Goal: Task Accomplishment & Management: Manage account settings

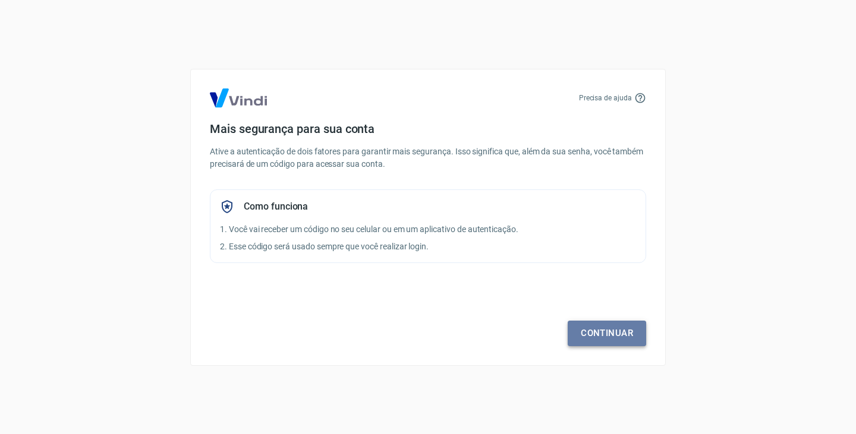
click at [619, 332] on link "Continuar" at bounding box center [607, 333] width 78 height 25
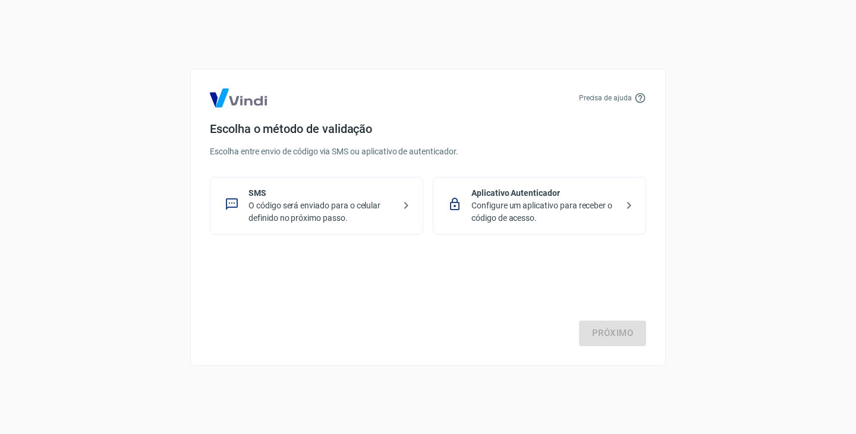
click at [301, 211] on p "O código será enviado para o celular definido no próximo passo." at bounding box center [321, 212] width 146 height 25
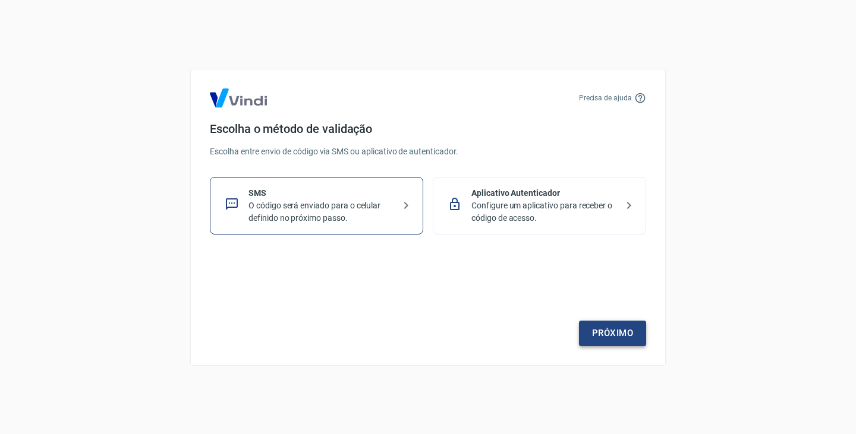
click at [635, 332] on link "Próximo" at bounding box center [612, 333] width 67 height 25
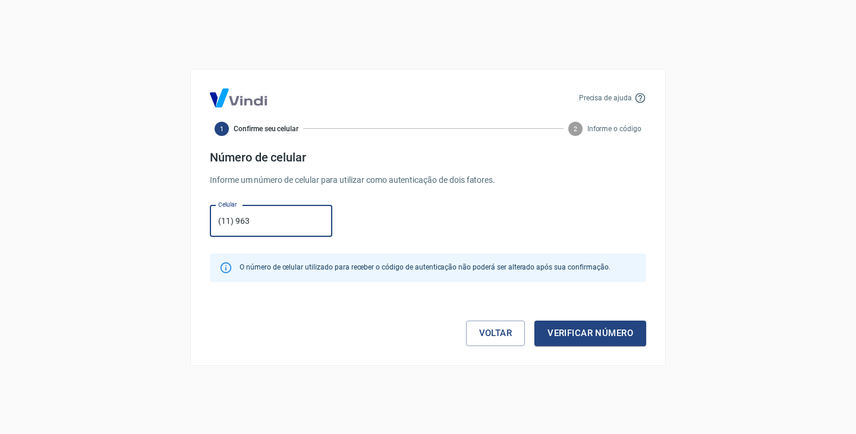
type input "[PHONE_NUMBER]"
click at [614, 335] on button "Verificar número" at bounding box center [590, 333] width 112 height 25
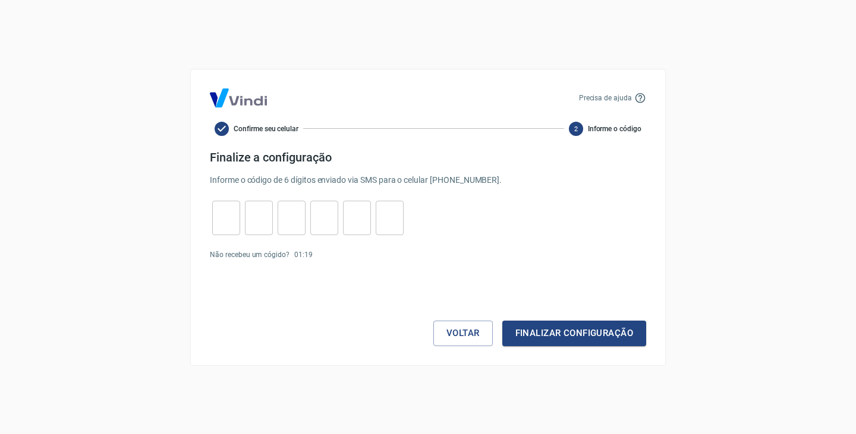
click at [216, 223] on input "tel" at bounding box center [226, 218] width 28 height 26
type input "6"
type input "5"
type input "3"
type input "6"
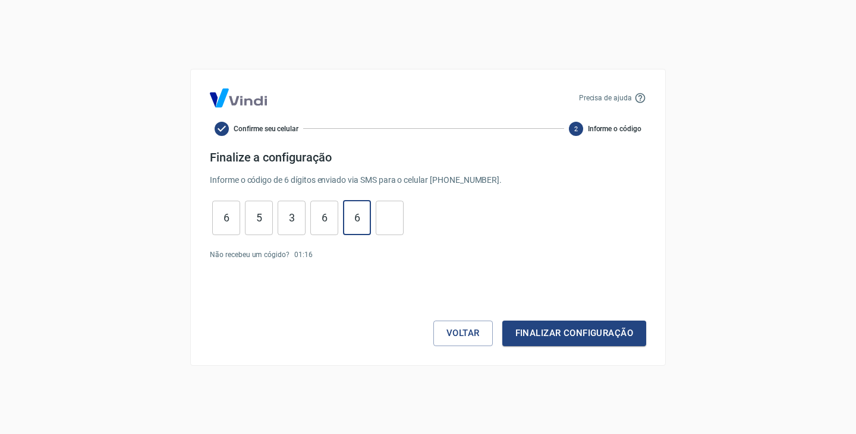
type input "6"
type input "4"
click at [568, 335] on button "Finalizar configuração" at bounding box center [574, 333] width 144 height 25
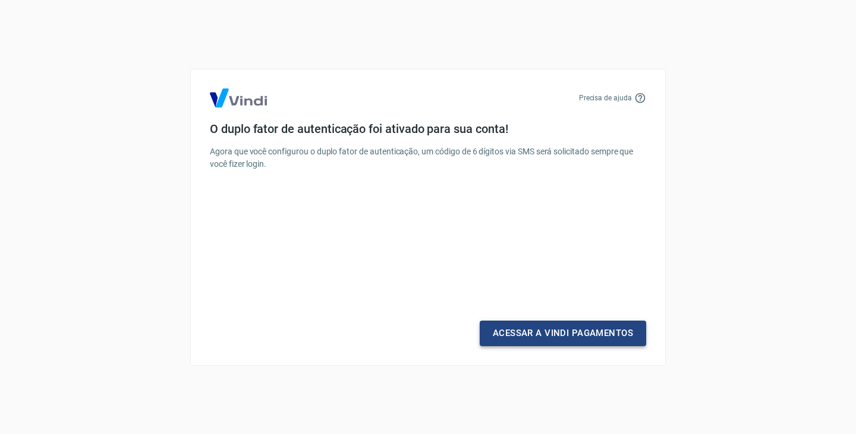
click at [597, 332] on link "Acessar a Vindi Pagamentos" at bounding box center [563, 333] width 166 height 25
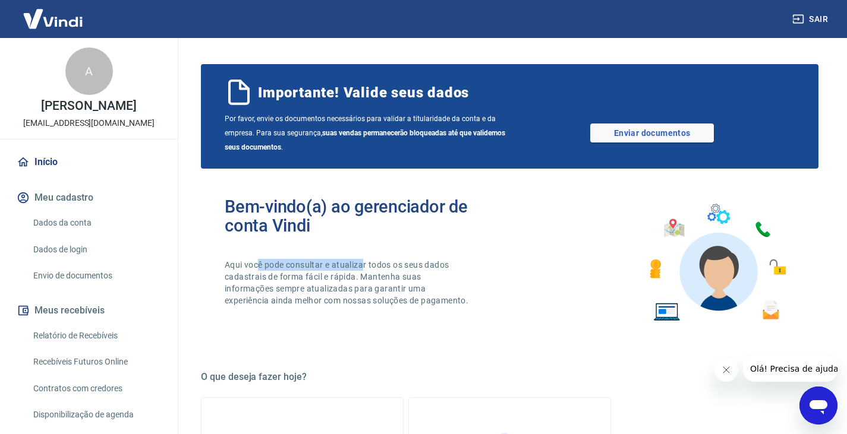
drag, startPoint x: 257, startPoint y: 266, endPoint x: 363, endPoint y: 264, distance: 105.8
click at [363, 264] on p "Aqui você pode consultar e atualizar todos os seus dados cadastrais de forma fá…" at bounding box center [348, 283] width 246 height 48
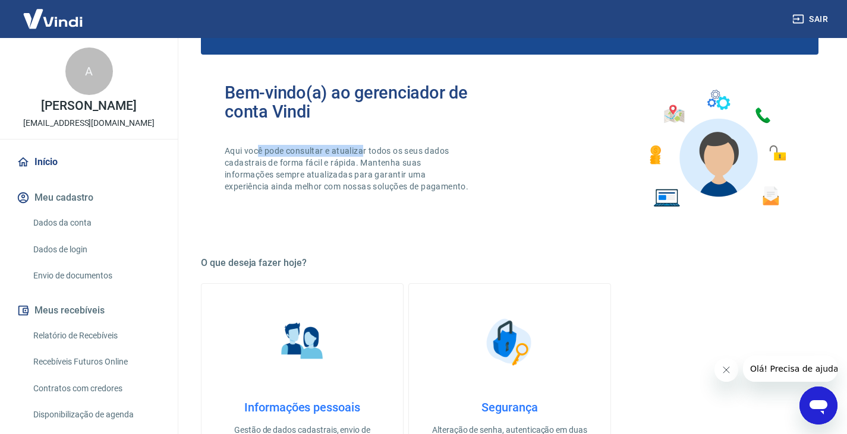
scroll to position [119, 0]
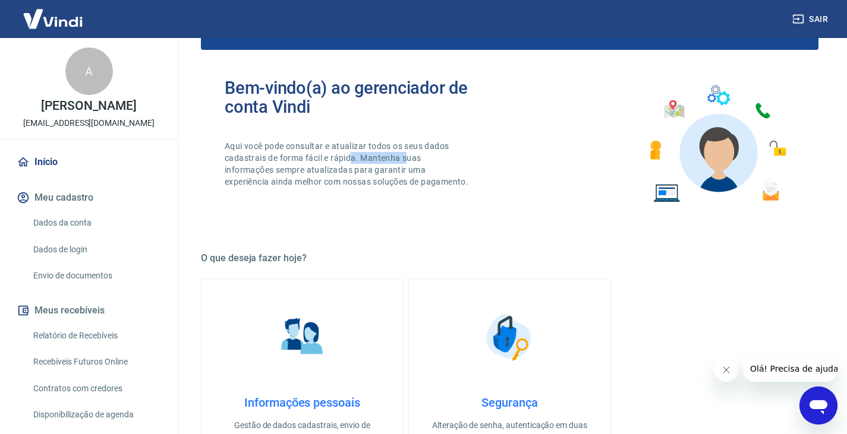
drag, startPoint x: 351, startPoint y: 162, endPoint x: 406, endPoint y: 153, distance: 55.3
click at [406, 153] on p "Aqui você pode consultar e atualizar todos os seus dados cadastrais de forma fá…" at bounding box center [348, 164] width 246 height 48
drag, startPoint x: 287, startPoint y: 175, endPoint x: 419, endPoint y: 170, distance: 132.0
click at [419, 170] on p "Aqui você pode consultar e atualizar todos os seus dados cadastrais de forma fá…" at bounding box center [348, 164] width 246 height 48
click at [393, 188] on p "Aqui você pode consultar e atualizar todos os seus dados cadastrais de forma fá…" at bounding box center [348, 164] width 246 height 48
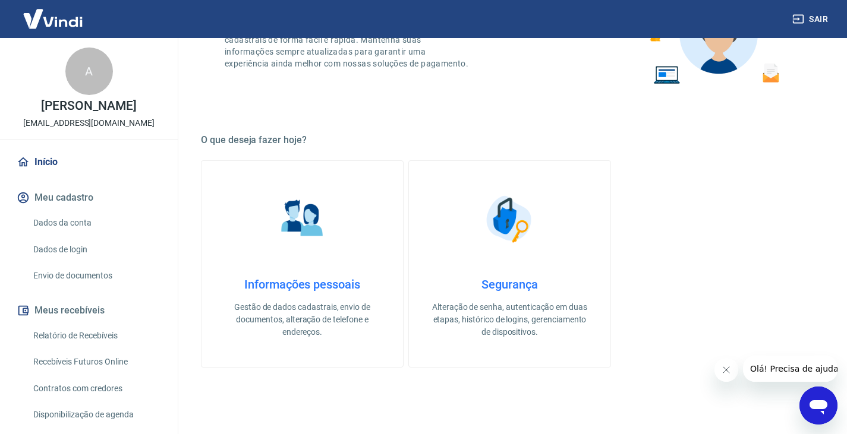
scroll to position [238, 0]
click at [304, 225] on img at bounding box center [302, 218] width 59 height 59
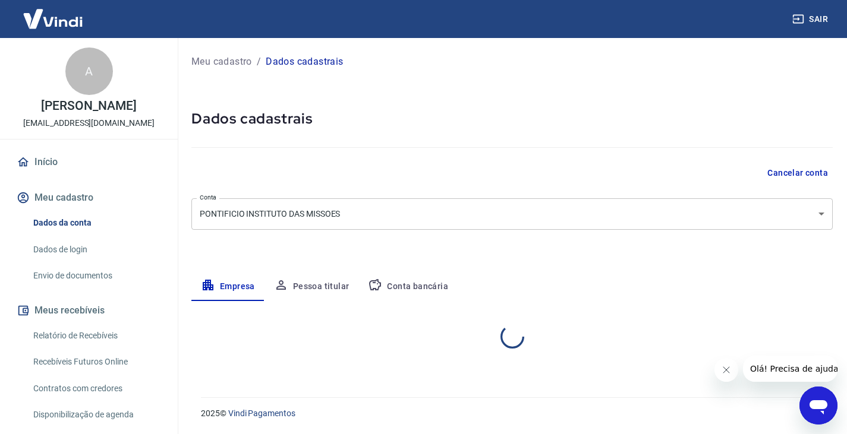
select select "SP"
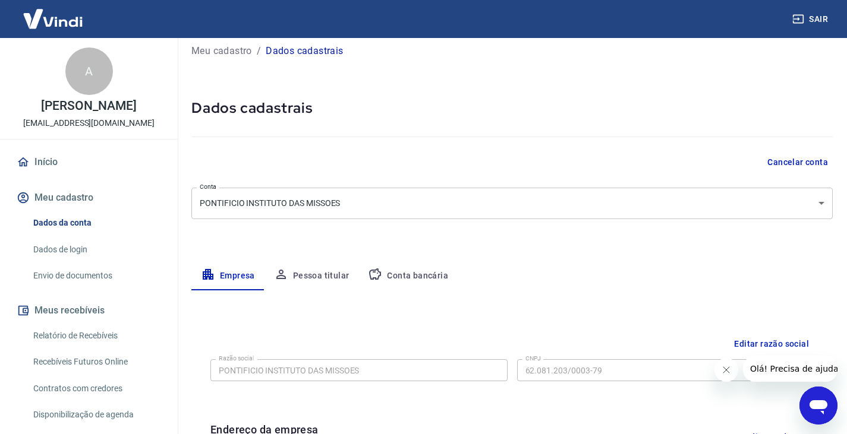
scroll to position [7, 0]
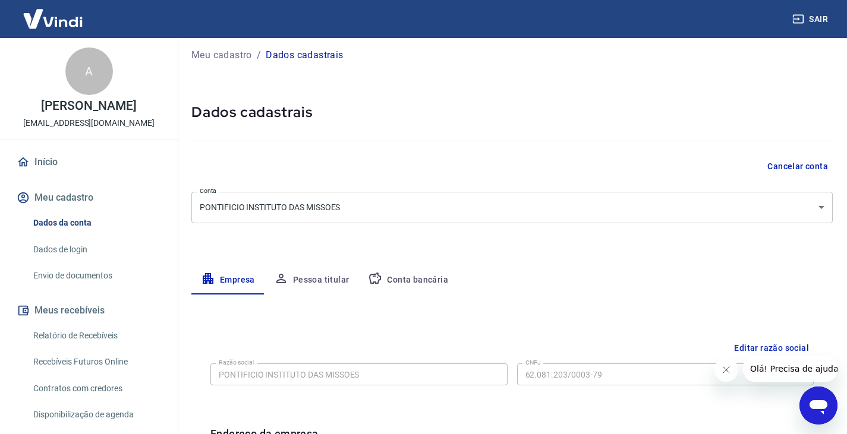
click at [316, 273] on button "Pessoa titular" at bounding box center [311, 280] width 95 height 29
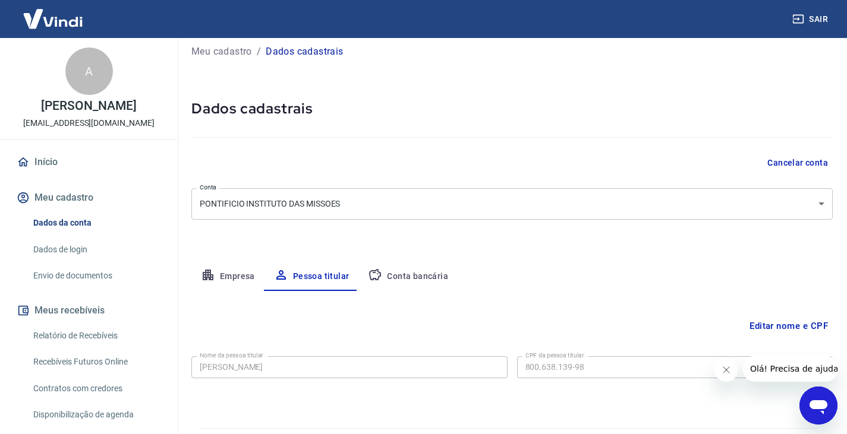
scroll to position [41, 0]
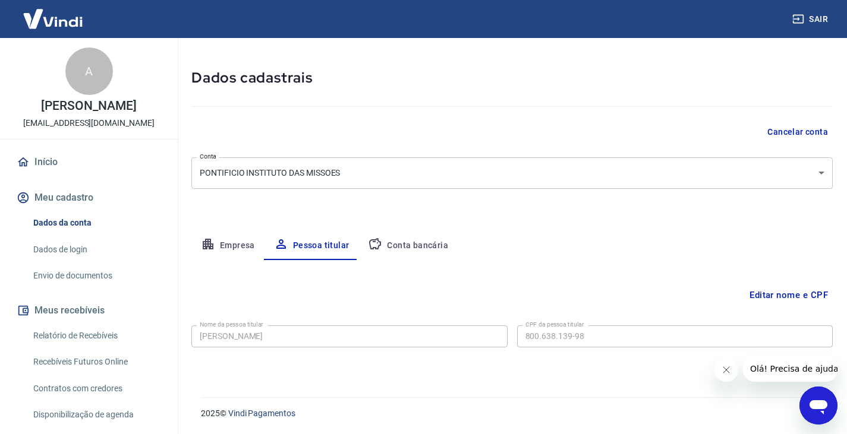
click at [232, 242] on button "Empresa" at bounding box center [227, 246] width 73 height 29
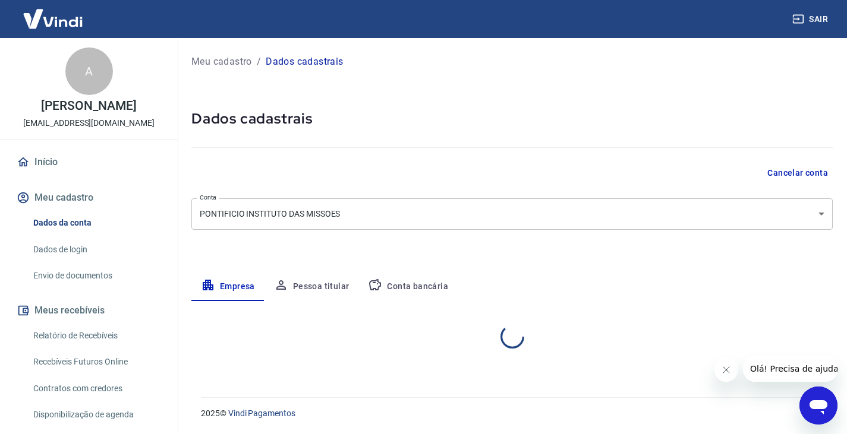
scroll to position [0, 0]
select select "SP"
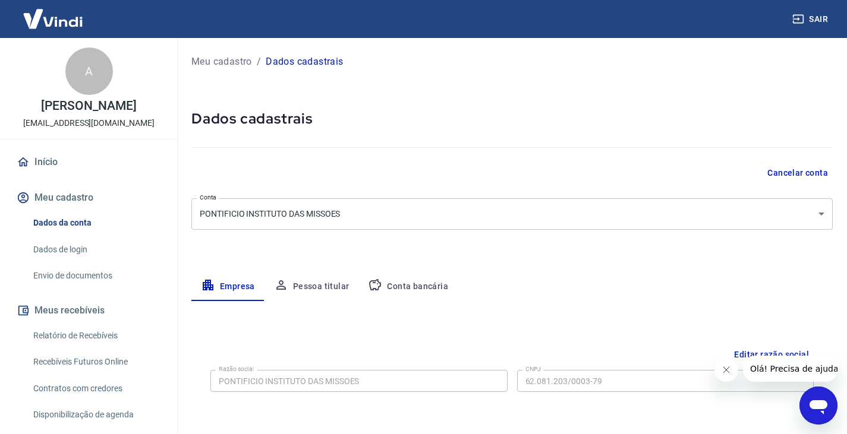
click at [423, 283] on button "Conta bancária" at bounding box center [407, 287] width 99 height 29
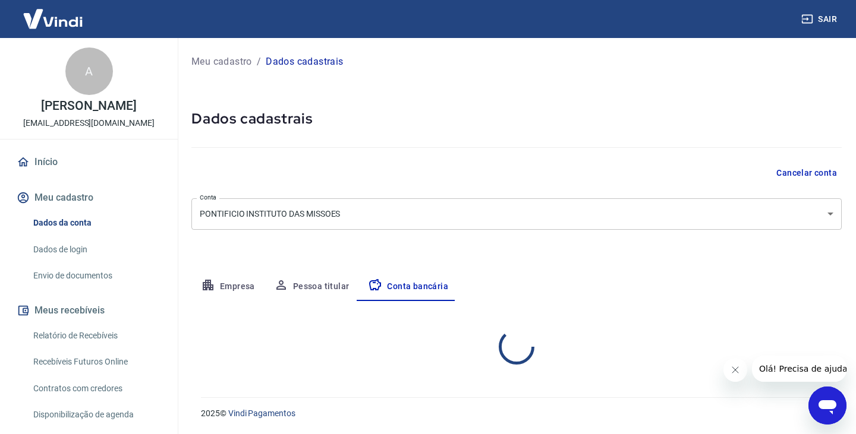
select select "1"
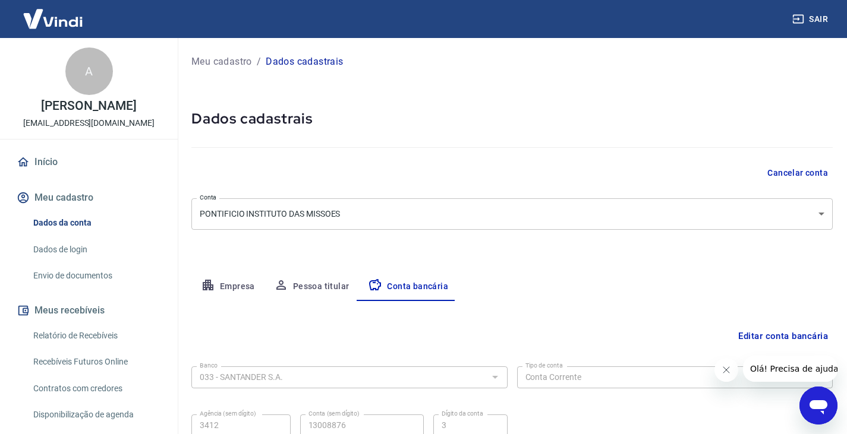
scroll to position [107, 0]
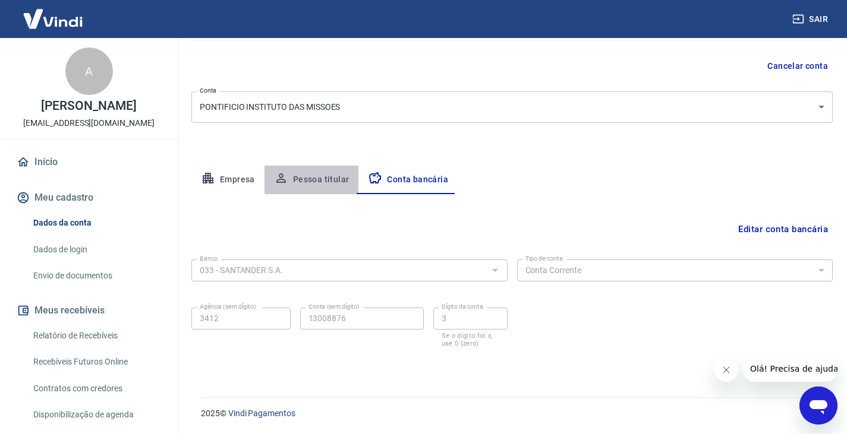
click at [329, 175] on button "Pessoa titular" at bounding box center [311, 180] width 95 height 29
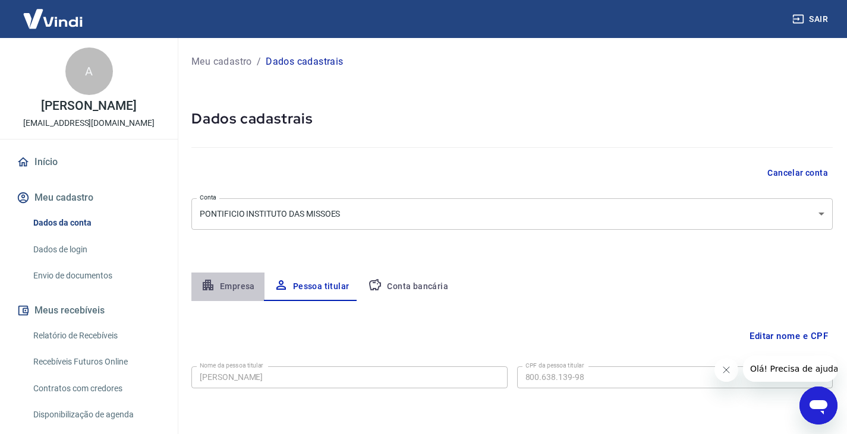
click at [235, 285] on button "Empresa" at bounding box center [227, 287] width 73 height 29
select select "SP"
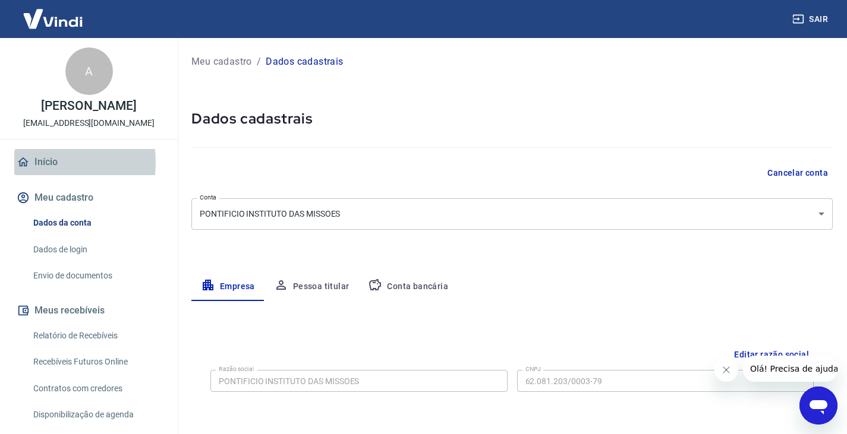
click at [39, 163] on link "Início" at bounding box center [88, 162] width 149 height 26
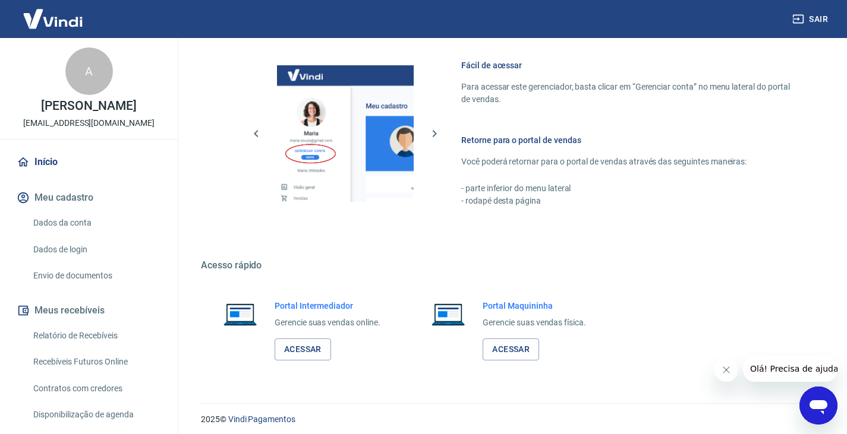
scroll to position [623, 0]
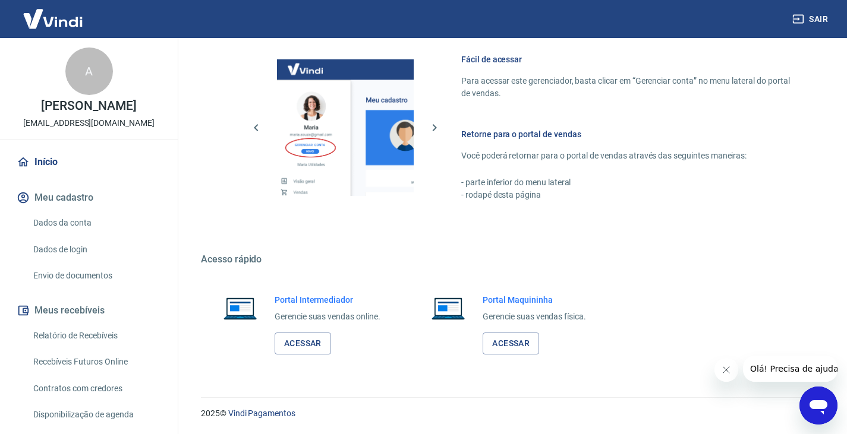
click at [75, 270] on link "Envio de documentos" at bounding box center [96, 276] width 135 height 24
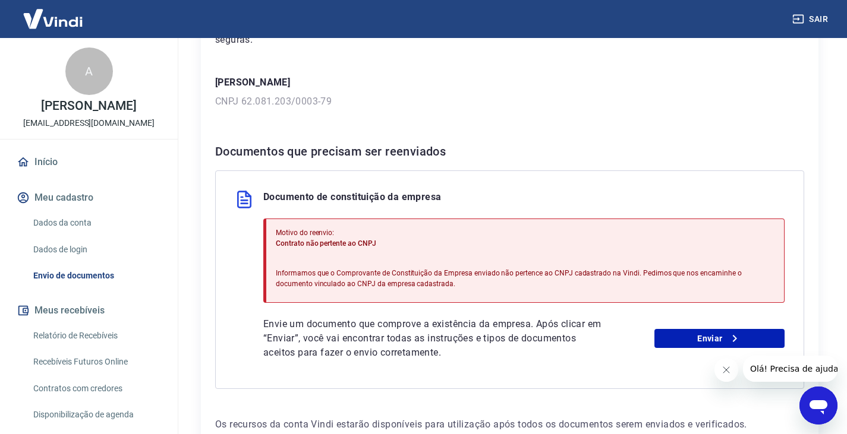
scroll to position [178, 0]
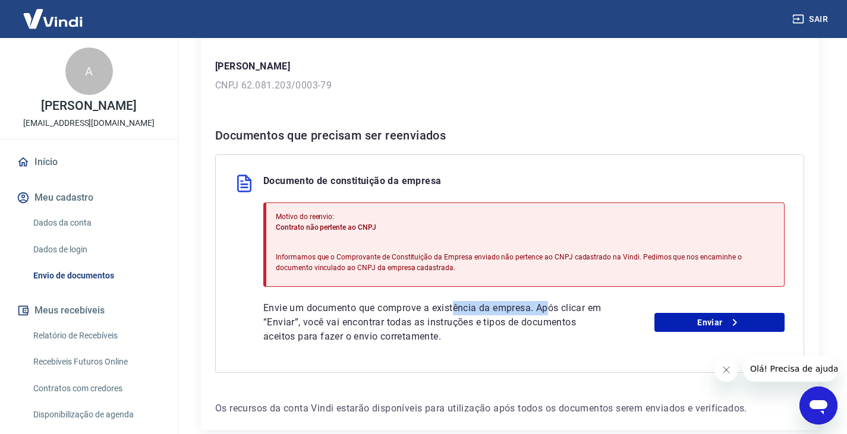
drag, startPoint x: 455, startPoint y: 310, endPoint x: 550, endPoint y: 308, distance: 95.1
click at [550, 308] on p "Envie um documento que comprove a existência da empresa. Após clicar em “Enviar…" at bounding box center [432, 322] width 339 height 43
drag, startPoint x: 363, startPoint y: 332, endPoint x: 322, endPoint y: 326, distance: 41.4
click at [363, 332] on p "Envie um documento que comprove a existência da empresa. Após clicar em “Enviar…" at bounding box center [432, 322] width 339 height 43
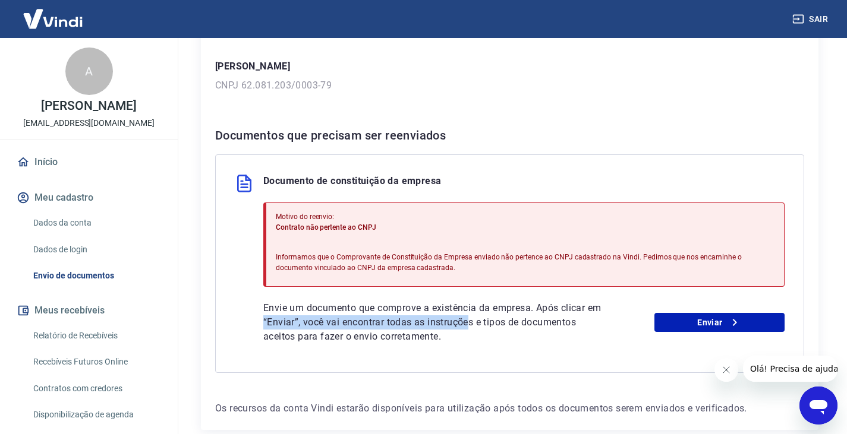
drag, startPoint x: 279, startPoint y: 322, endPoint x: 485, endPoint y: 328, distance: 206.3
click at [485, 328] on p "Envie um documento que comprove a existência da empresa. Após clicar em “Enviar…" at bounding box center [432, 322] width 339 height 43
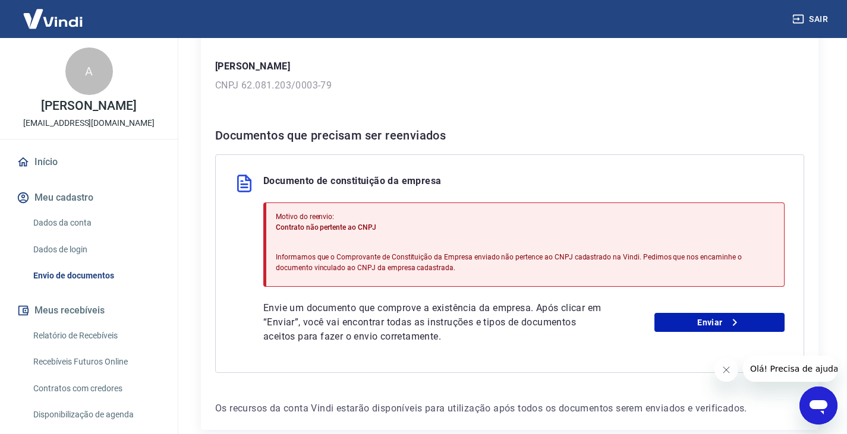
click at [465, 344] on p "Envie um documento que comprove a existência da empresa. Após clicar em “Enviar…" at bounding box center [432, 322] width 339 height 43
